Goal: Task Accomplishment & Management: Manage account settings

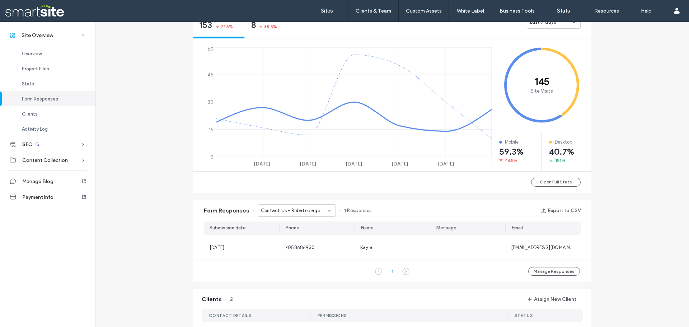
scroll to position [323, 0]
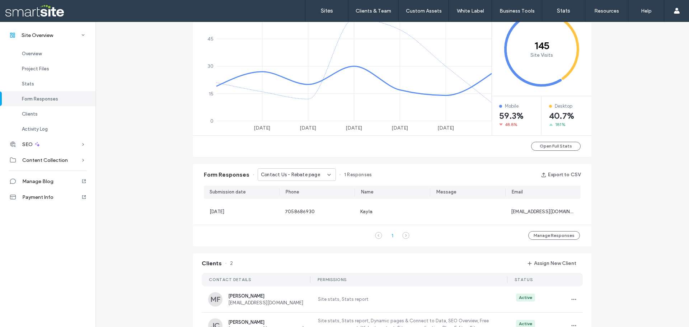
click at [289, 179] on div "Contact Us - Rebate page" at bounding box center [297, 174] width 78 height 13
click at [292, 199] on span "Contact Us - Header/Footer" at bounding box center [288, 199] width 63 height 7
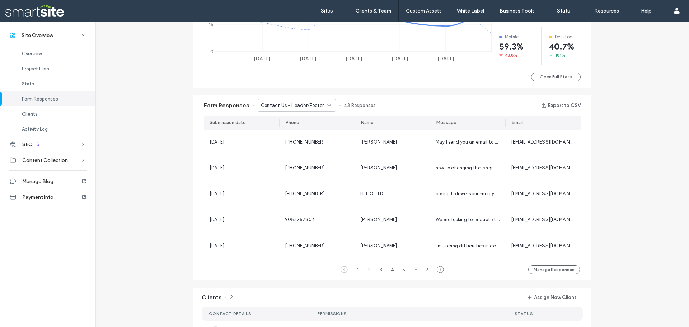
scroll to position [395, 0]
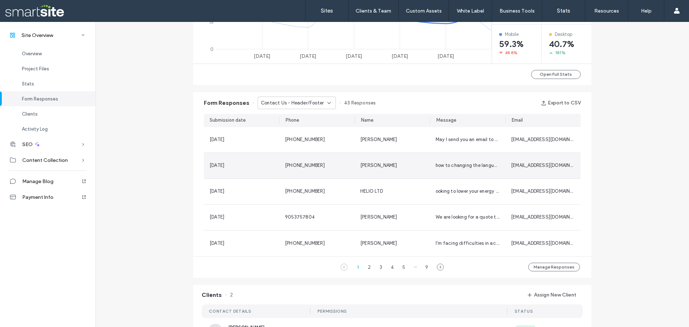
click at [275, 169] on div "[DATE]" at bounding box center [241, 165] width 75 height 25
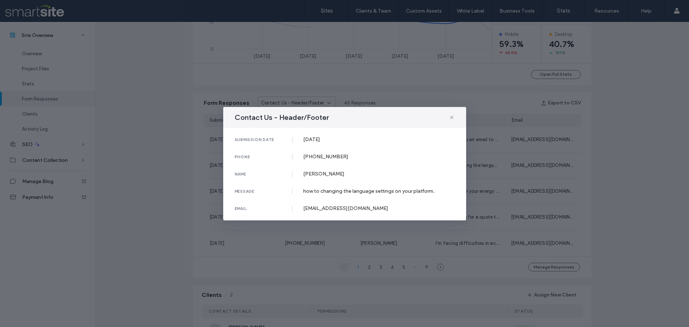
click at [194, 163] on div "Contact Us - Header/Footer submission date [DATE] phone [PHONE_NUMBER] name [PE…" at bounding box center [344, 163] width 689 height 327
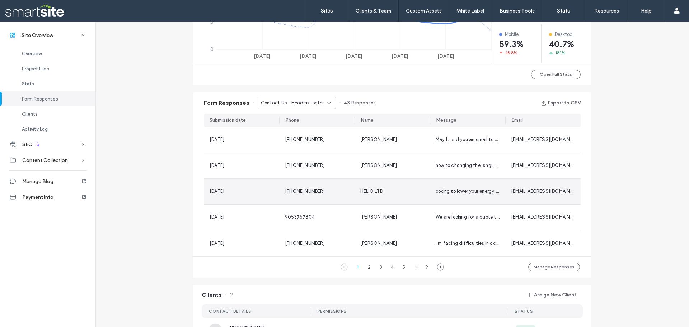
click at [237, 186] on div "[DATE]" at bounding box center [241, 191] width 75 height 25
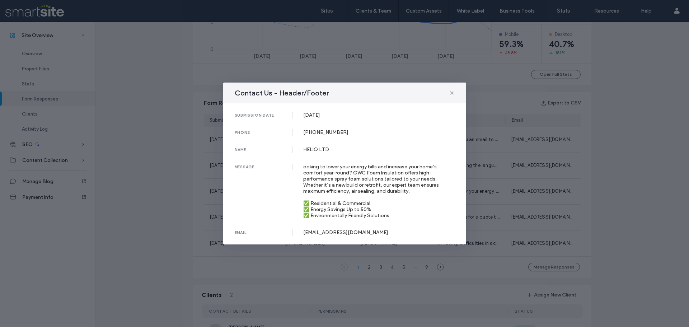
click at [193, 186] on div "Contact Us - Header/Footer submission date [DATE] phone [PHONE_NUMBER] name HEL…" at bounding box center [344, 163] width 689 height 327
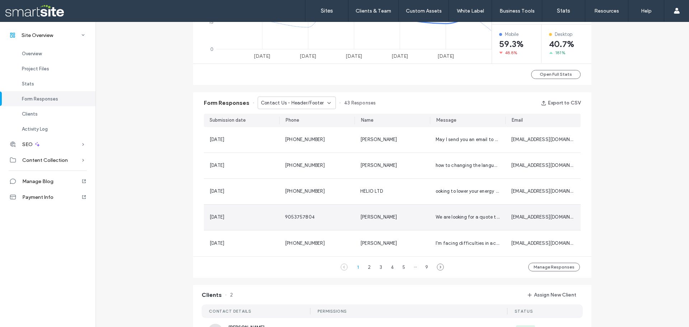
click at [250, 216] on div "[DATE]" at bounding box center [241, 216] width 64 height 7
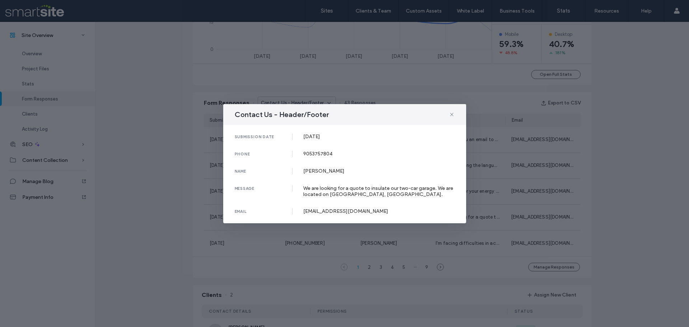
click at [181, 212] on div "Contact Us - Header/Footer submission date [DATE] phone [PHONE_NUMBER] name [PE…" at bounding box center [344, 163] width 689 height 327
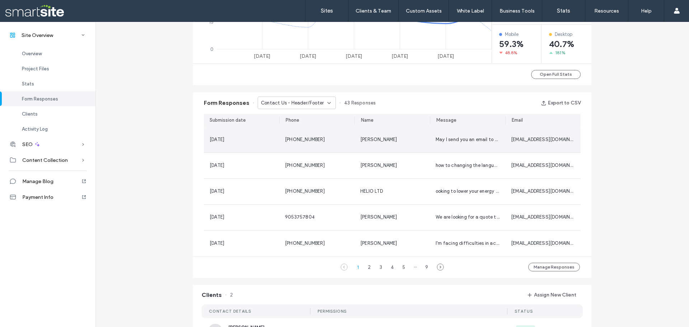
click at [231, 145] on div "[DATE]" at bounding box center [241, 139] width 75 height 25
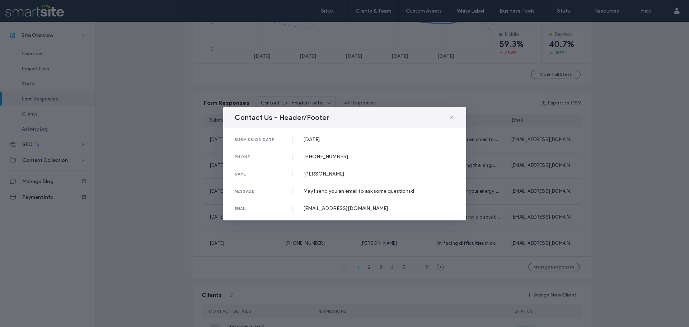
click at [183, 147] on div "Contact Us - Header/Footer submission date [DATE] phone [PHONE_NUMBER] name [PE…" at bounding box center [344, 163] width 689 height 327
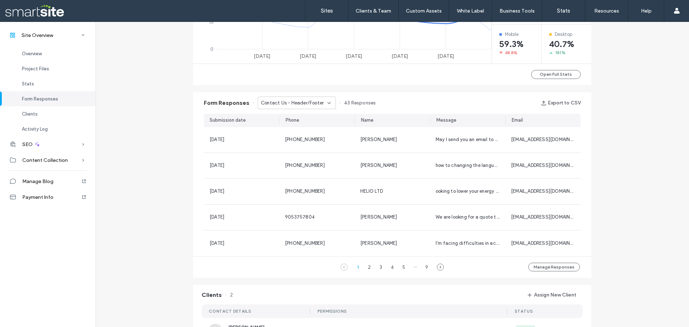
scroll to position [375, 0]
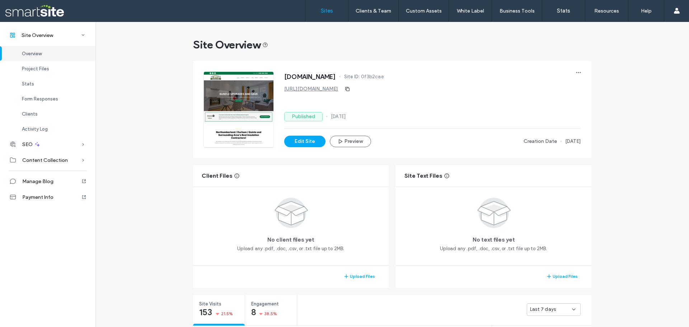
click at [330, 13] on label "Sites" at bounding box center [327, 11] width 12 height 6
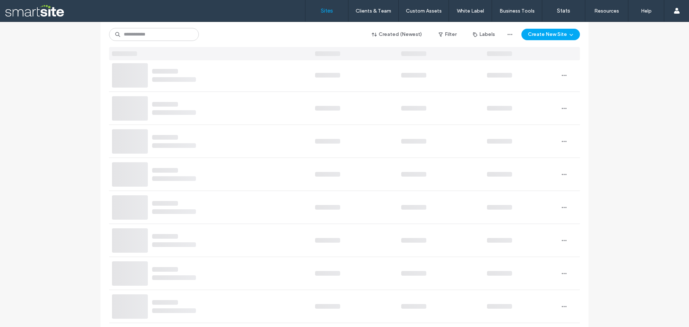
scroll to position [108, 0]
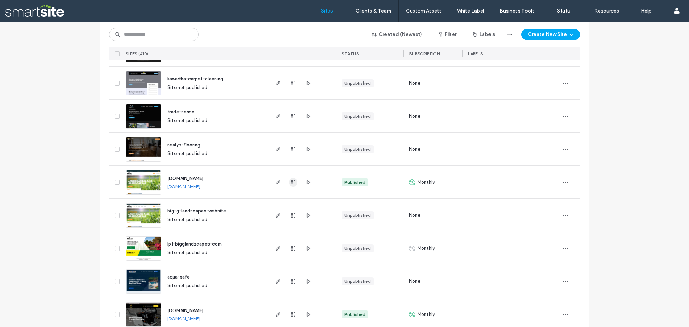
click at [292, 183] on icon "button" at bounding box center [293, 182] width 6 height 6
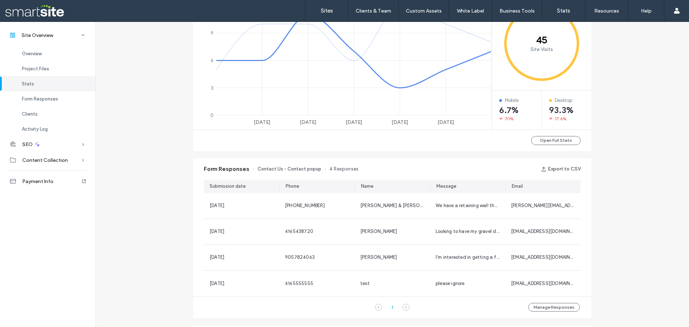
scroll to position [395, 0]
